Goal: Task Accomplishment & Management: Complete application form

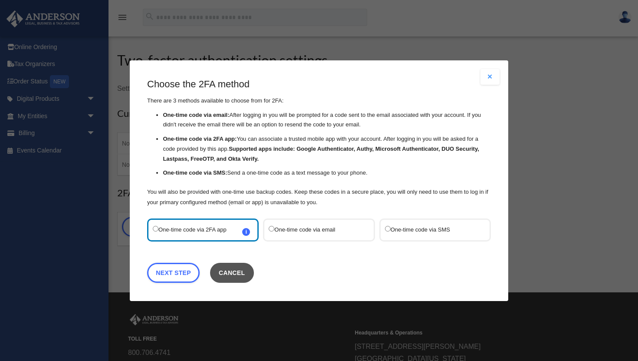
click at [224, 273] on button "Cancel" at bounding box center [232, 272] width 44 height 20
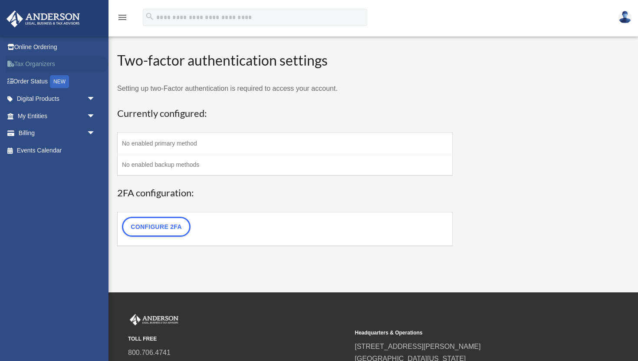
click at [40, 62] on link "Tax Organizers" at bounding box center [57, 64] width 102 height 17
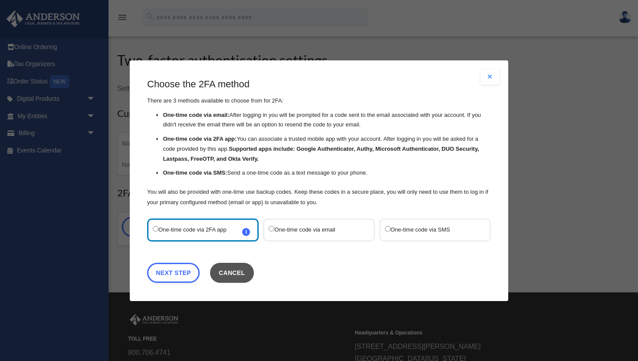
click at [230, 265] on button "Cancel" at bounding box center [232, 272] width 44 height 20
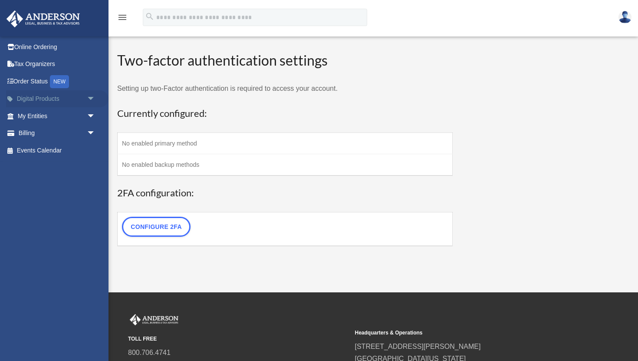
click at [88, 101] on span "arrow_drop_down" at bounding box center [95, 99] width 17 height 18
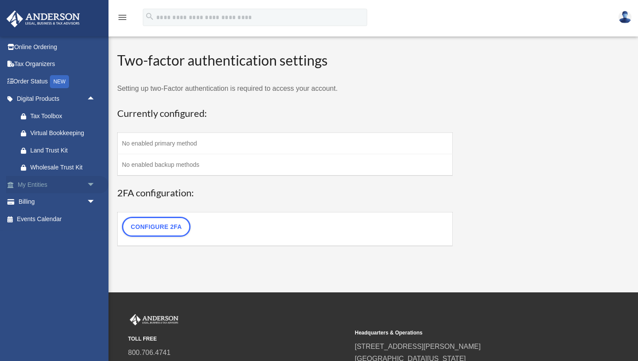
click at [89, 187] on span "arrow_drop_down" at bounding box center [95, 185] width 17 height 18
click at [87, 249] on span "arrow_drop_down" at bounding box center [95, 253] width 17 height 18
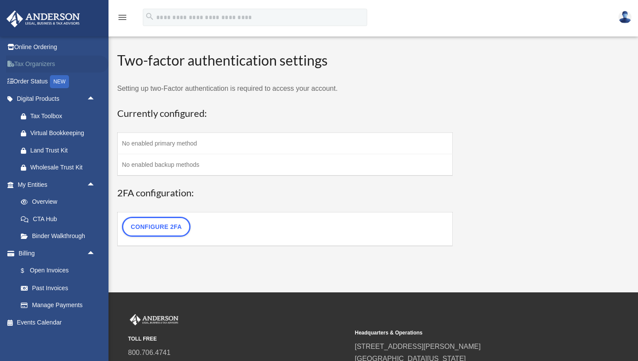
click at [44, 66] on link "Tax Organizers" at bounding box center [57, 64] width 102 height 17
click at [49, 49] on link "Online Ordering" at bounding box center [57, 46] width 102 height 17
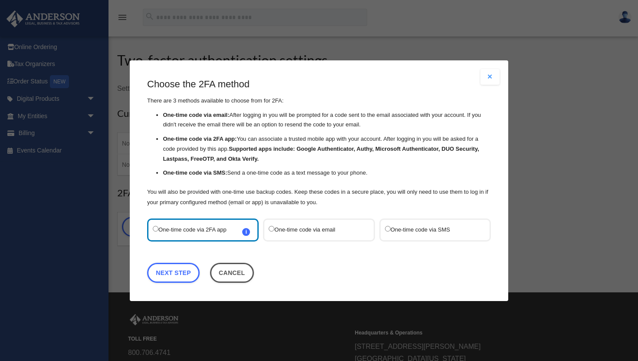
click at [401, 227] on label "One-time code via SMS" at bounding box center [431, 230] width 92 height 12
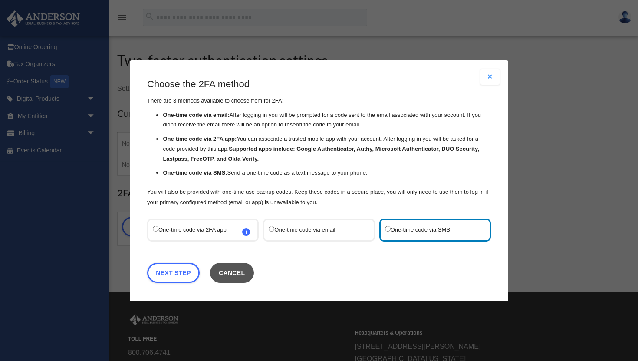
click at [224, 275] on button "Cancel" at bounding box center [232, 272] width 44 height 20
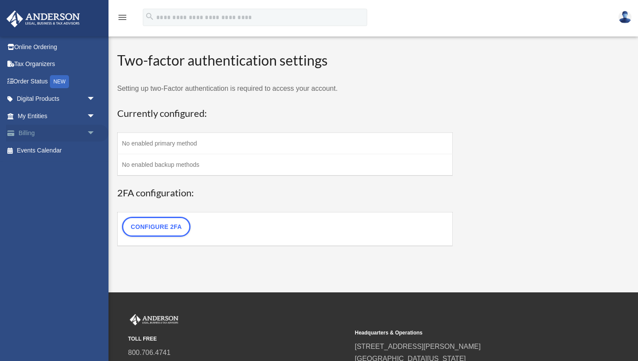
click at [92, 131] on span "arrow_drop_down" at bounding box center [95, 134] width 17 height 18
click at [49, 182] on link "Manage Payments" at bounding box center [60, 184] width 96 height 17
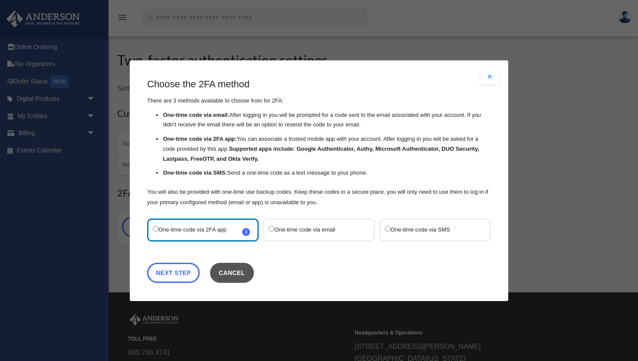
click at [238, 270] on button "Cancel" at bounding box center [232, 272] width 44 height 20
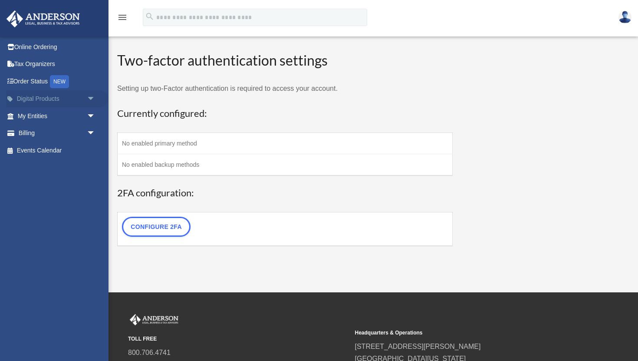
click at [94, 102] on span "arrow_drop_down" at bounding box center [95, 99] width 17 height 18
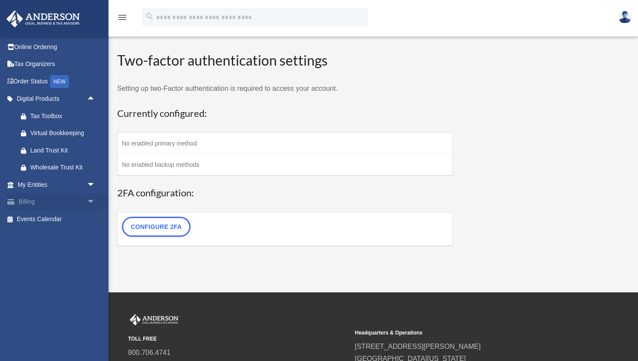
click at [38, 199] on link "Billing arrow_drop_down" at bounding box center [57, 201] width 102 height 17
click at [87, 201] on span "arrow_drop_down" at bounding box center [95, 202] width 17 height 18
click at [57, 251] on link "Manage Payments" at bounding box center [60, 253] width 96 height 17
click at [57, 254] on link "Manage Payments" at bounding box center [60, 253] width 96 height 17
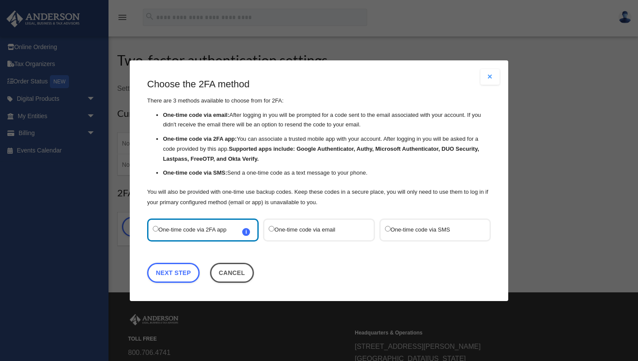
click at [431, 233] on label "One-time code via SMS" at bounding box center [431, 230] width 92 height 12
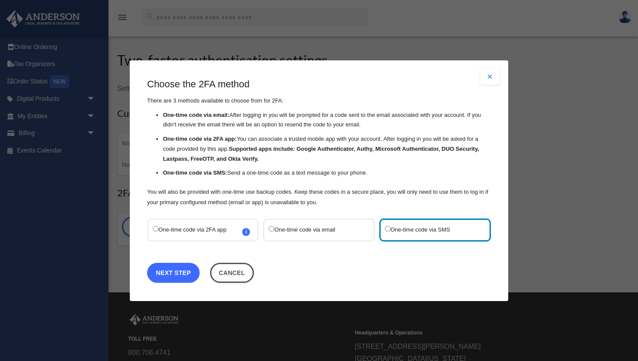
click at [187, 273] on link "Next Step" at bounding box center [173, 272] width 53 height 20
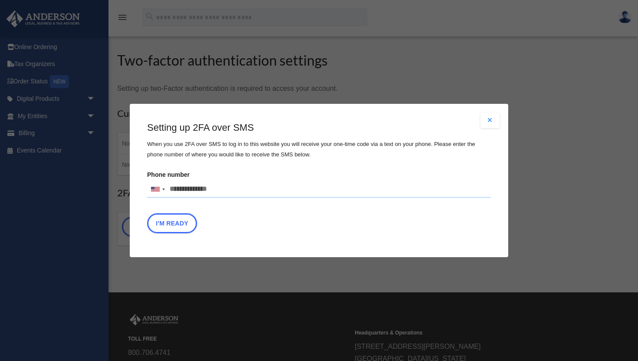
click at [185, 185] on input "Phone number United States +1 United Kingdom +44 Afghanistan (‫افغانستان‬‎) +93…" at bounding box center [319, 189] width 344 height 17
type input "**********"
click at [179, 220] on button "I'm Ready" at bounding box center [172, 223] width 50 height 20
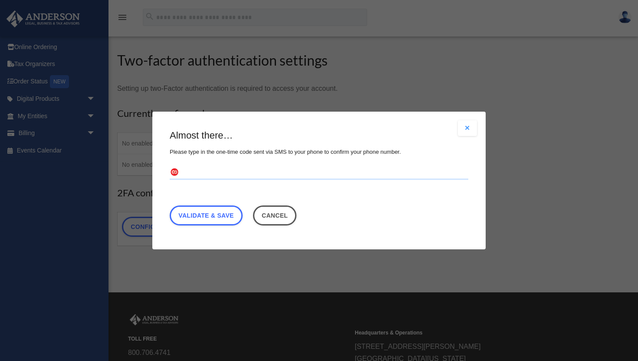
click at [207, 174] on input "text" at bounding box center [319, 173] width 299 height 14
paste input "******"
type input "******"
click at [220, 211] on link "Validate & Save" at bounding box center [206, 215] width 73 height 20
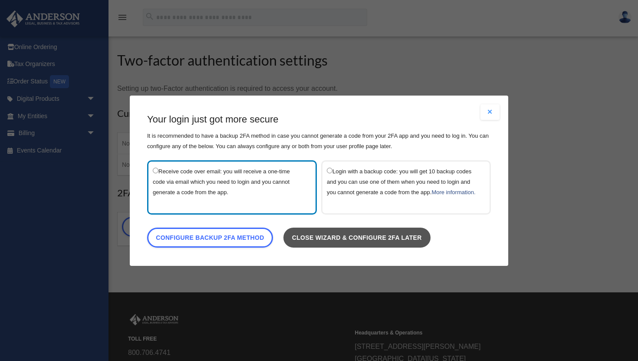
click at [406, 245] on link "Close wizard & configure 2FA later" at bounding box center [357, 237] width 147 height 20
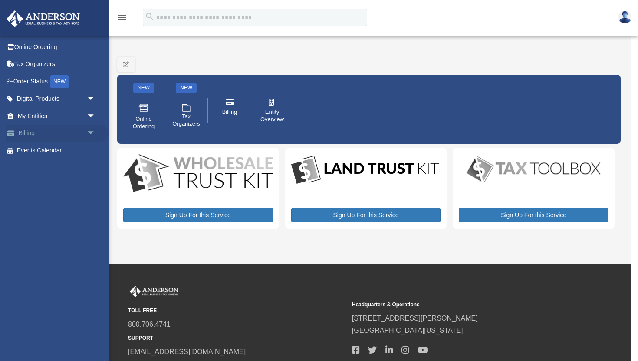
click at [92, 136] on span "arrow_drop_down" at bounding box center [95, 134] width 17 height 18
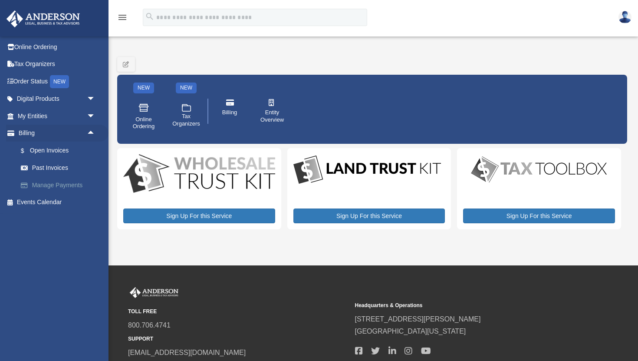
click at [75, 188] on link "Manage Payments" at bounding box center [60, 184] width 96 height 17
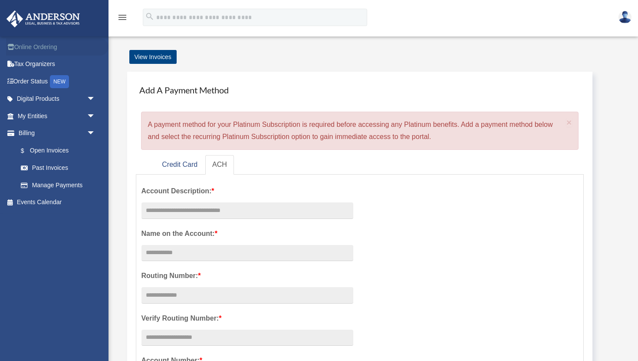
click at [45, 49] on link "Online Ordering" at bounding box center [57, 46] width 102 height 17
click at [43, 115] on link "My Entities arrow_drop_down" at bounding box center [57, 115] width 102 height 17
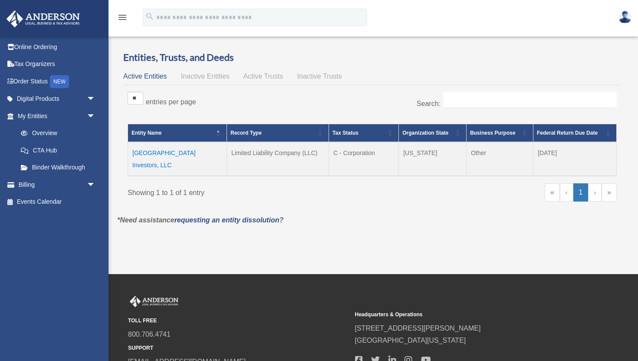
click at [208, 152] on td "Sapphire Street Investors, LLC" at bounding box center [177, 159] width 99 height 34
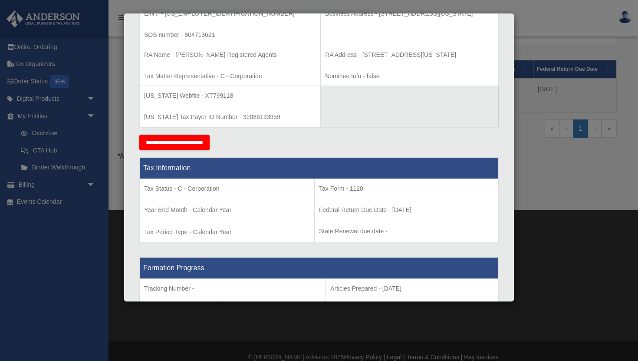
scroll to position [263, 0]
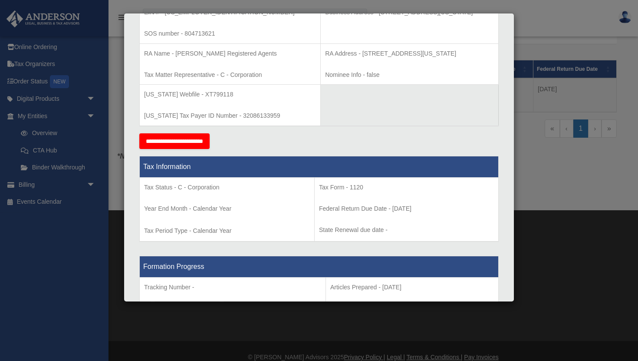
click at [199, 145] on input "**********" at bounding box center [174, 141] width 70 height 16
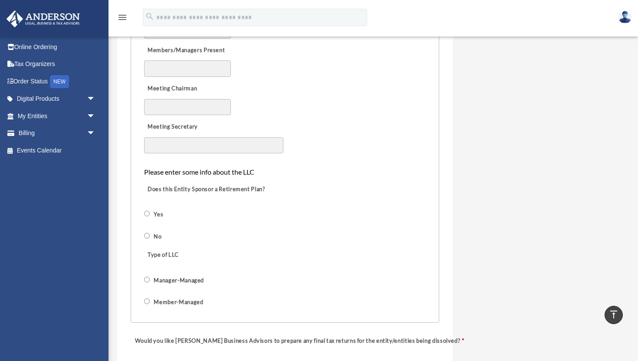
scroll to position [563, 0]
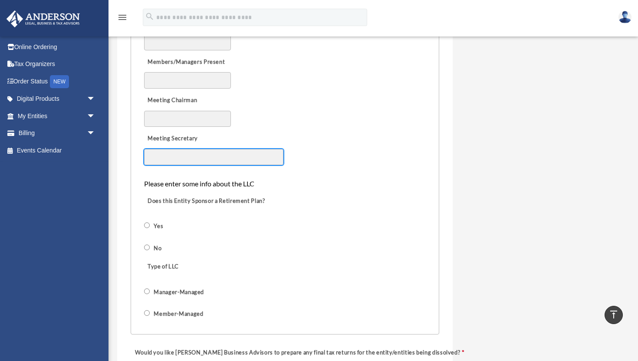
click at [155, 156] on input "Meeting Secretary" at bounding box center [213, 157] width 139 height 16
click at [339, 163] on div "Meeting Secretary" at bounding box center [285, 147] width 284 height 38
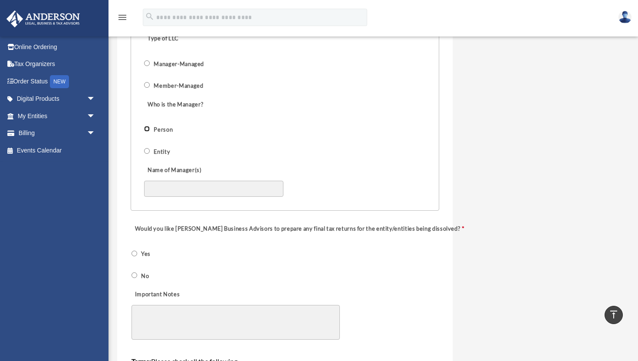
scroll to position [793, 0]
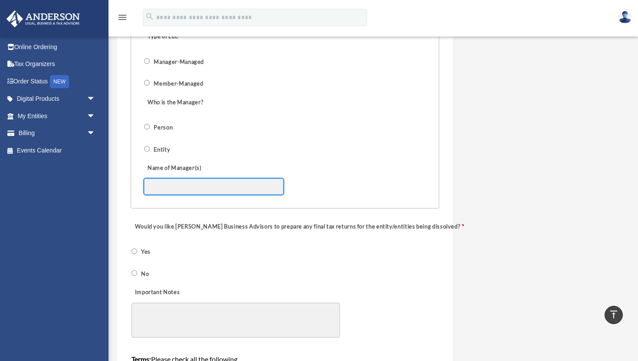
click at [169, 185] on input "Name of Manager(s)" at bounding box center [213, 186] width 139 height 16
type input "**********"
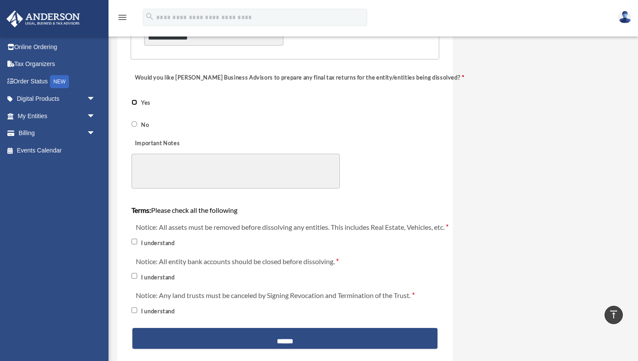
scroll to position [943, 0]
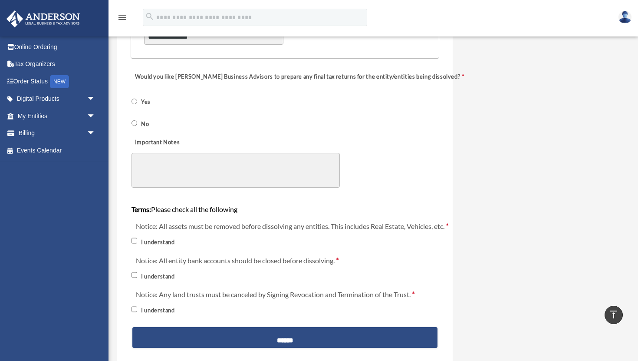
click at [134, 231] on label "Notice: All assets must be removed before dissolving any entities. This include…" at bounding box center [285, 226] width 307 height 12
click at [134, 245] on span "I understand" at bounding box center [158, 241] width 52 height 15
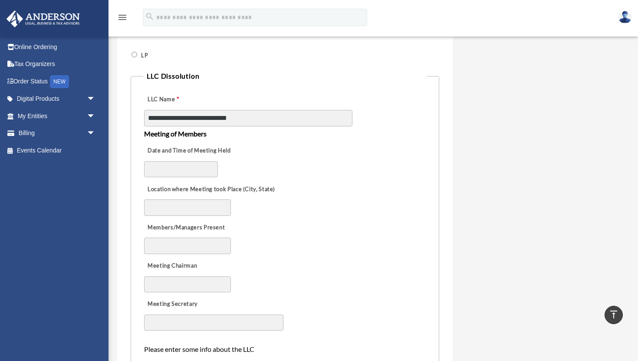
scroll to position [401, 0]
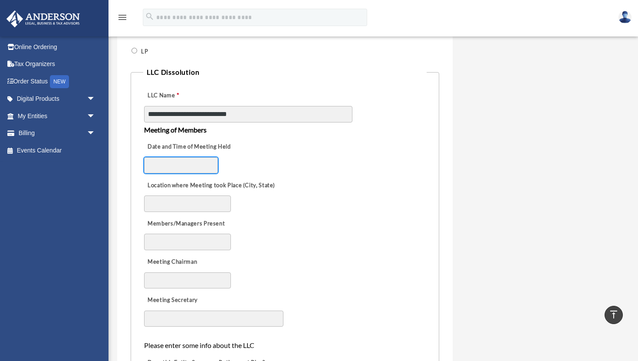
click at [197, 165] on input "Date and Time of Meeting Held" at bounding box center [181, 165] width 74 height 16
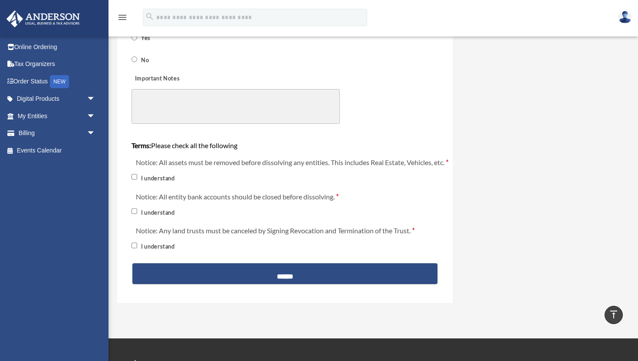
scroll to position [1147, 0]
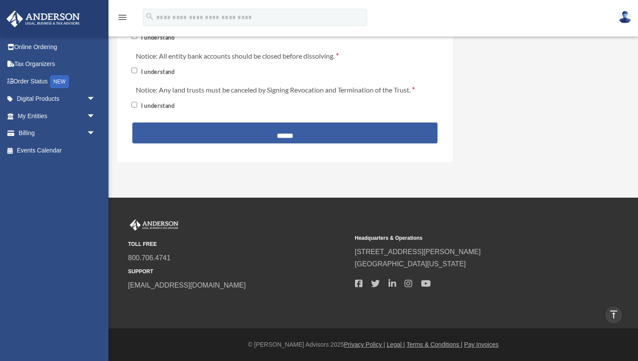
click at [262, 132] on input "******" at bounding box center [284, 132] width 305 height 21
